Goal: Obtain resource: Obtain resource

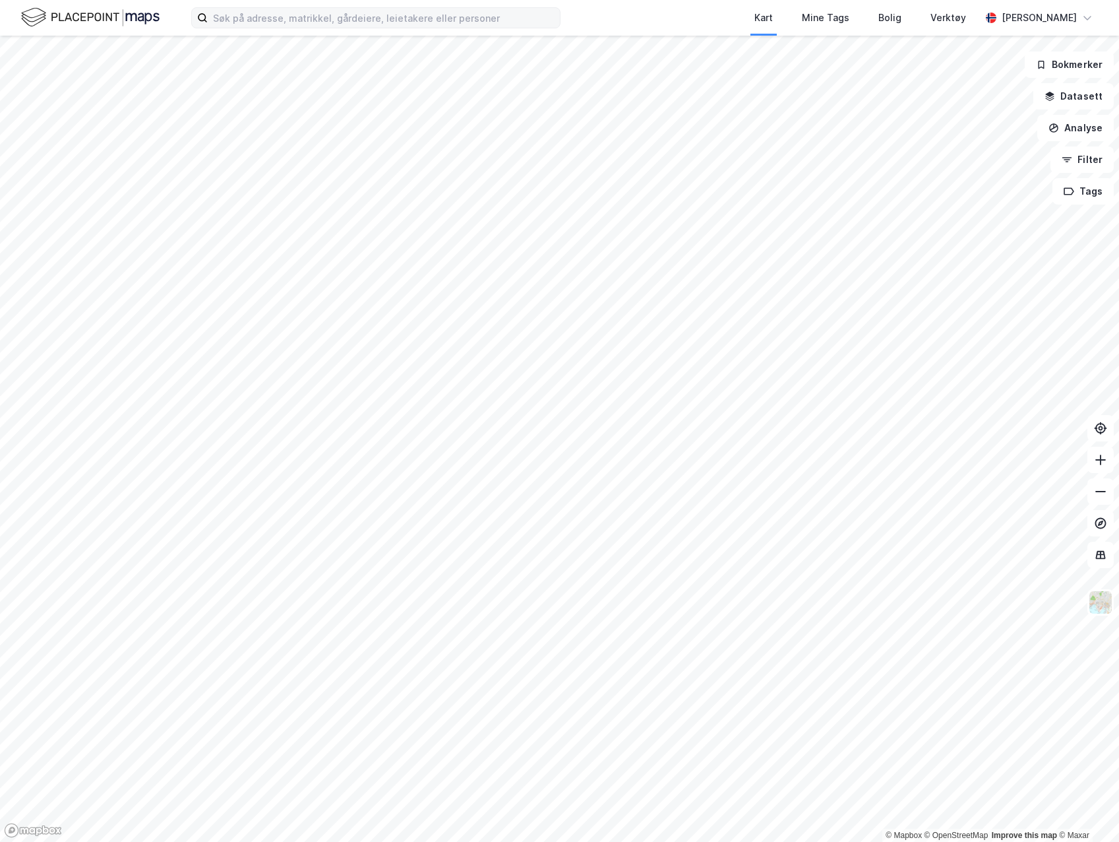
click at [204, 17] on icon at bounding box center [202, 18] width 11 height 11
click at [208, 17] on input at bounding box center [384, 18] width 352 height 20
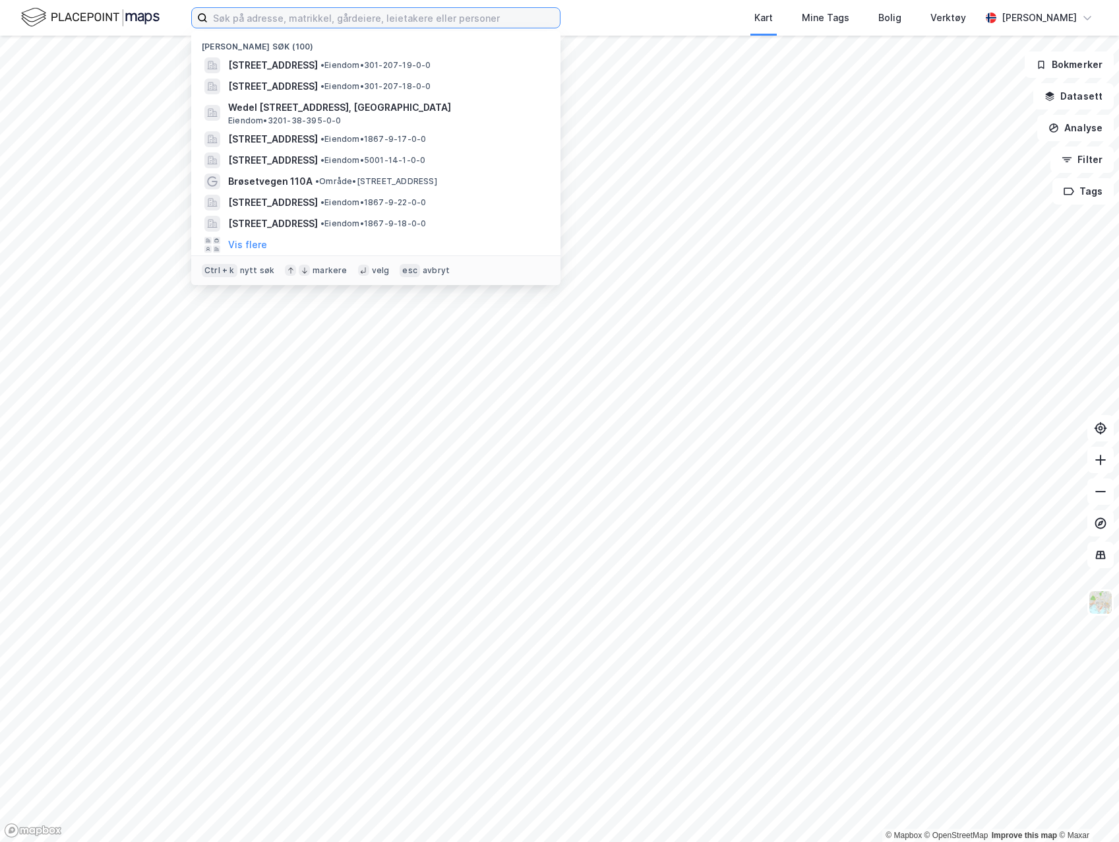
click at [233, 18] on input at bounding box center [384, 18] width 352 height 20
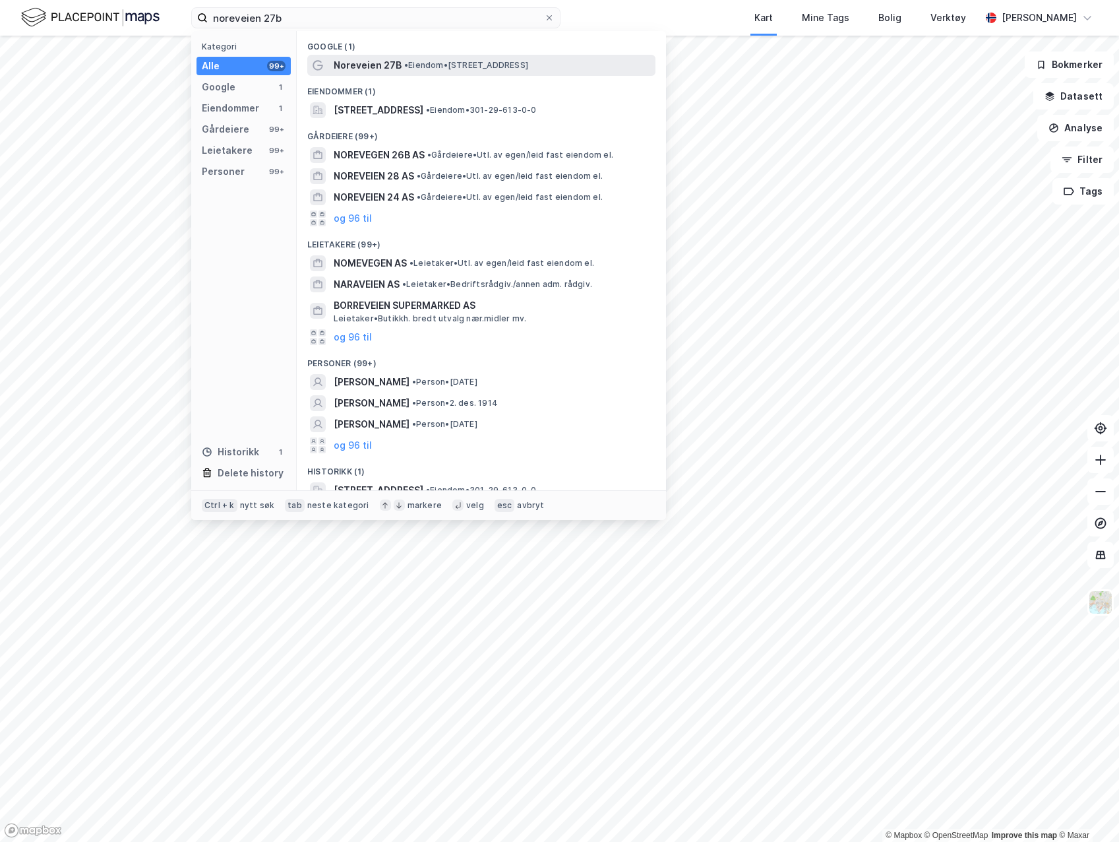
click at [383, 57] on span "Noreveien 27B" at bounding box center [368, 65] width 68 height 16
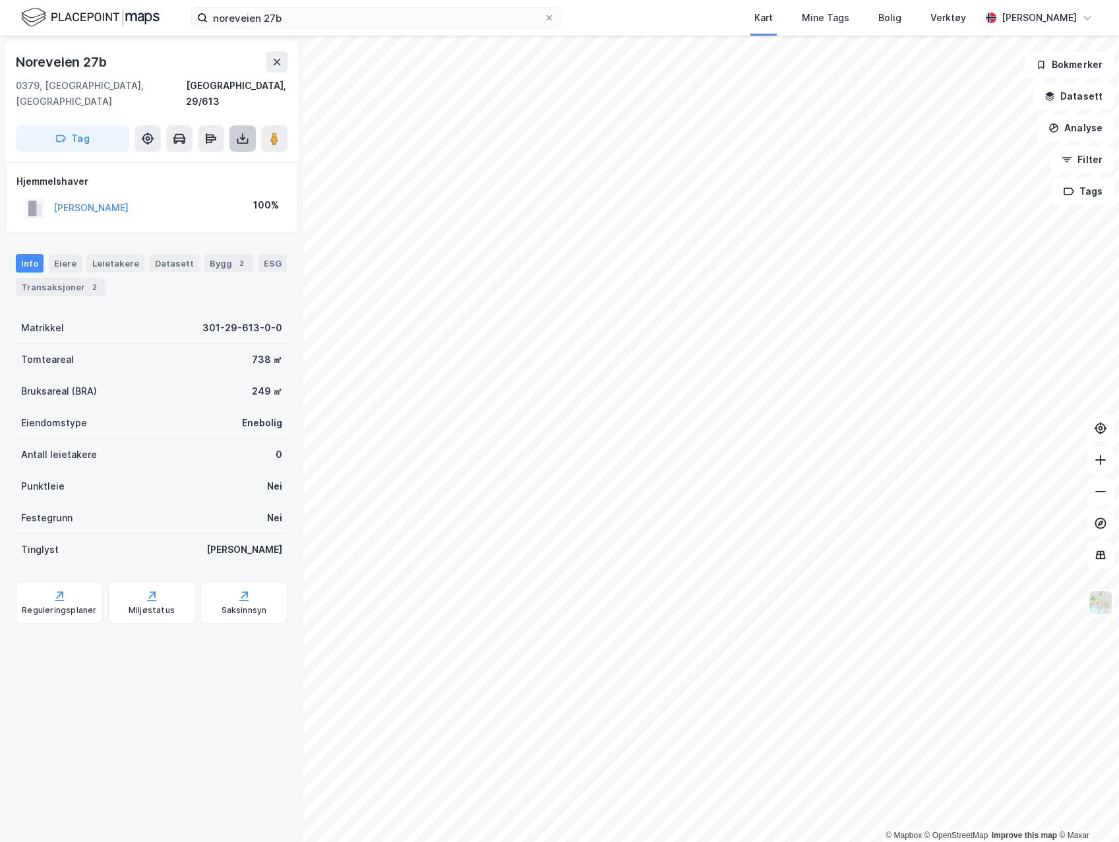
click at [251, 129] on button at bounding box center [243, 138] width 26 height 26
click at [217, 154] on div "Last ned grunnbok" at bounding box center [185, 164] width 140 height 21
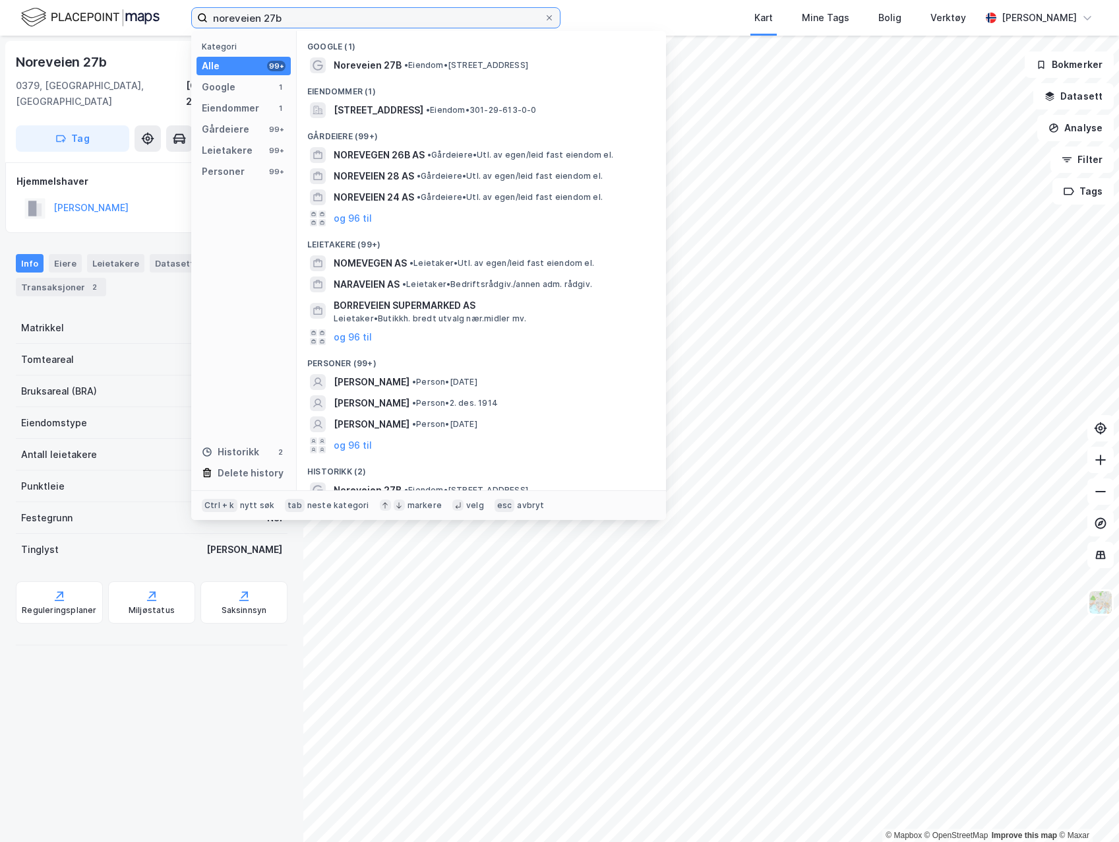
click at [288, 15] on input "noreveien 27b" at bounding box center [376, 18] width 336 height 20
type input "noreveien 25d"
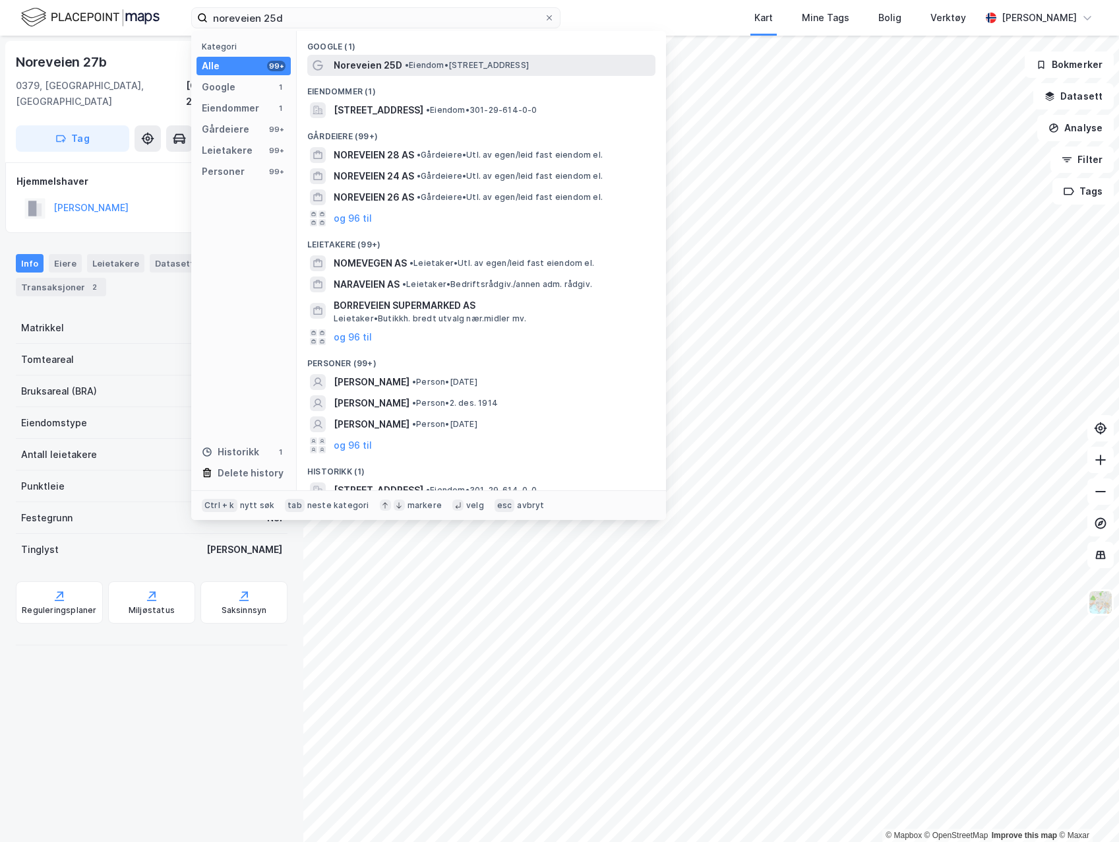
click at [427, 73] on div "Noreveien 25D • Eiendom • [STREET_ADDRESS]" at bounding box center [493, 65] width 319 height 16
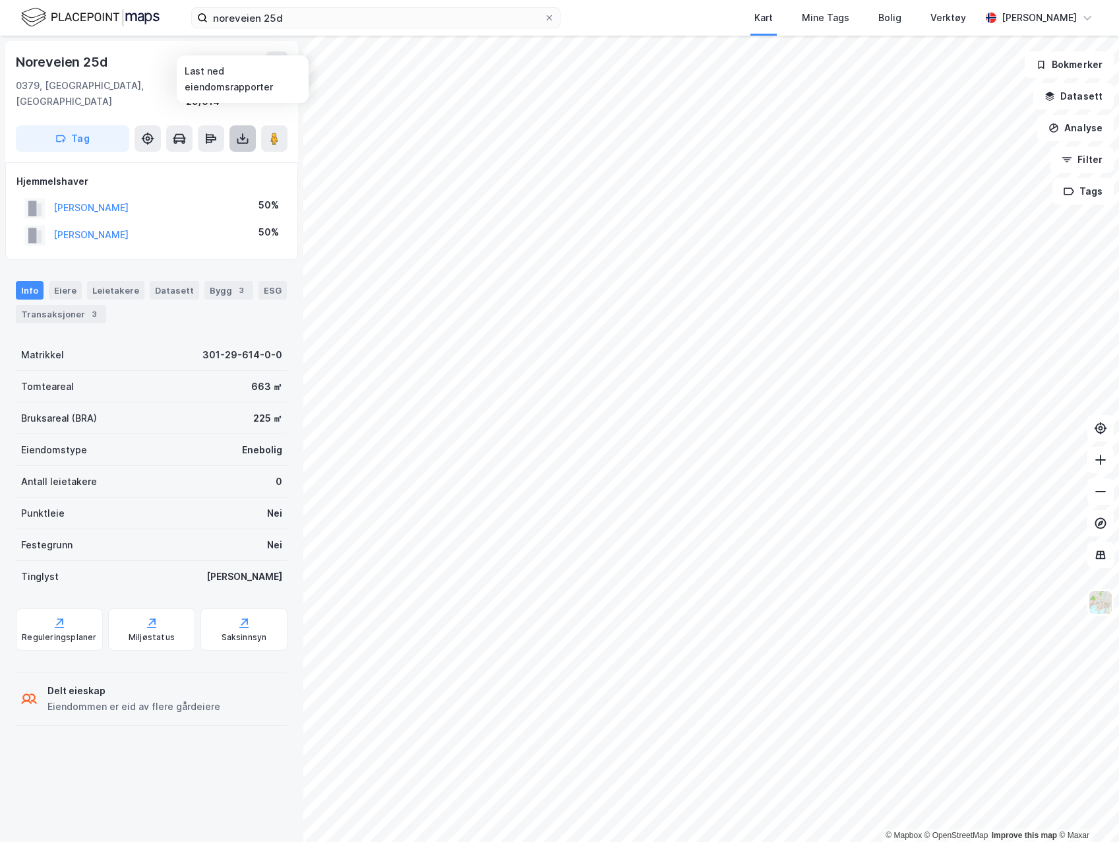
click at [247, 132] on icon at bounding box center [242, 138] width 13 height 13
click at [205, 160] on div "Last ned grunnbok" at bounding box center [177, 165] width 77 height 11
